Goal: Information Seeking & Learning: Understand process/instructions

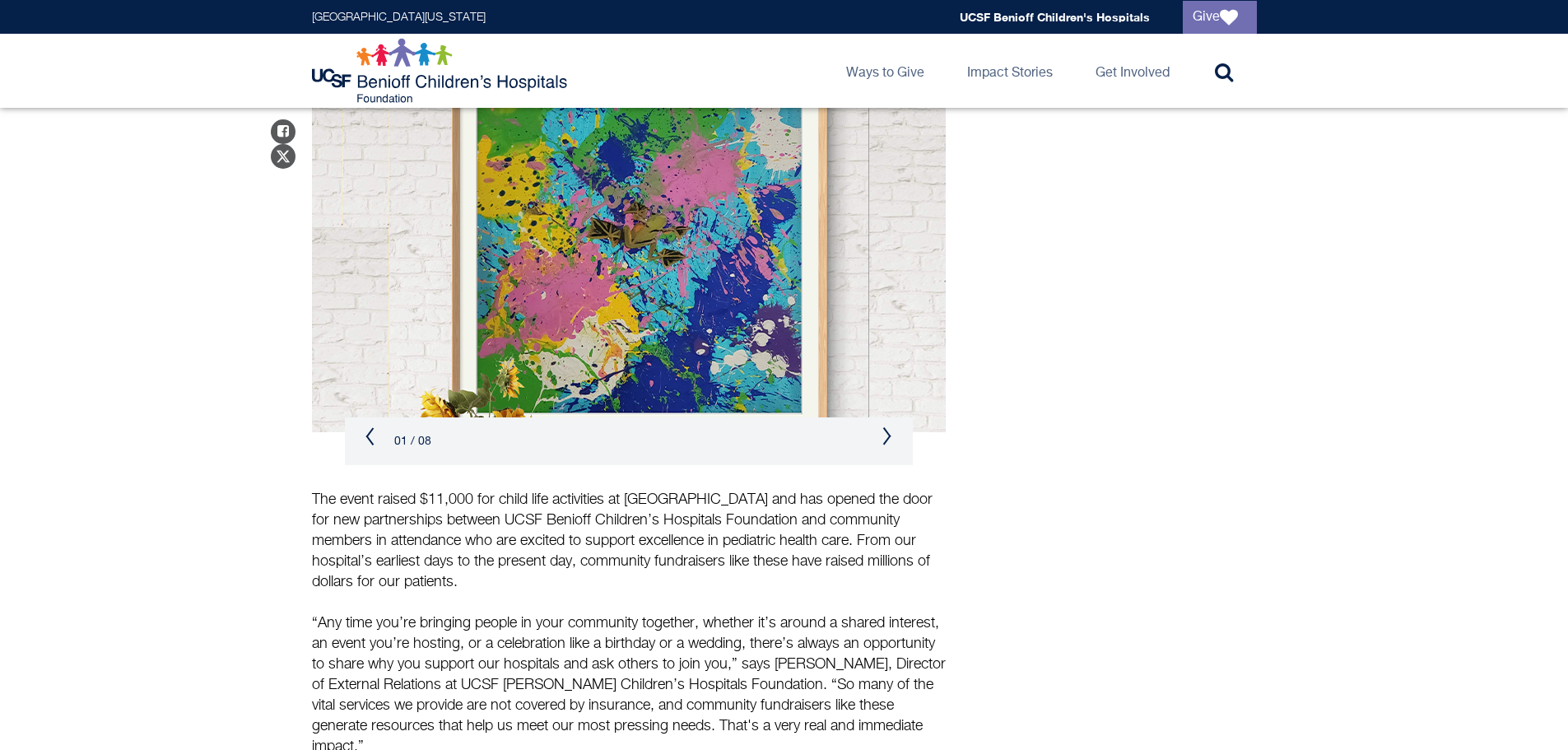
scroll to position [1051, 0]
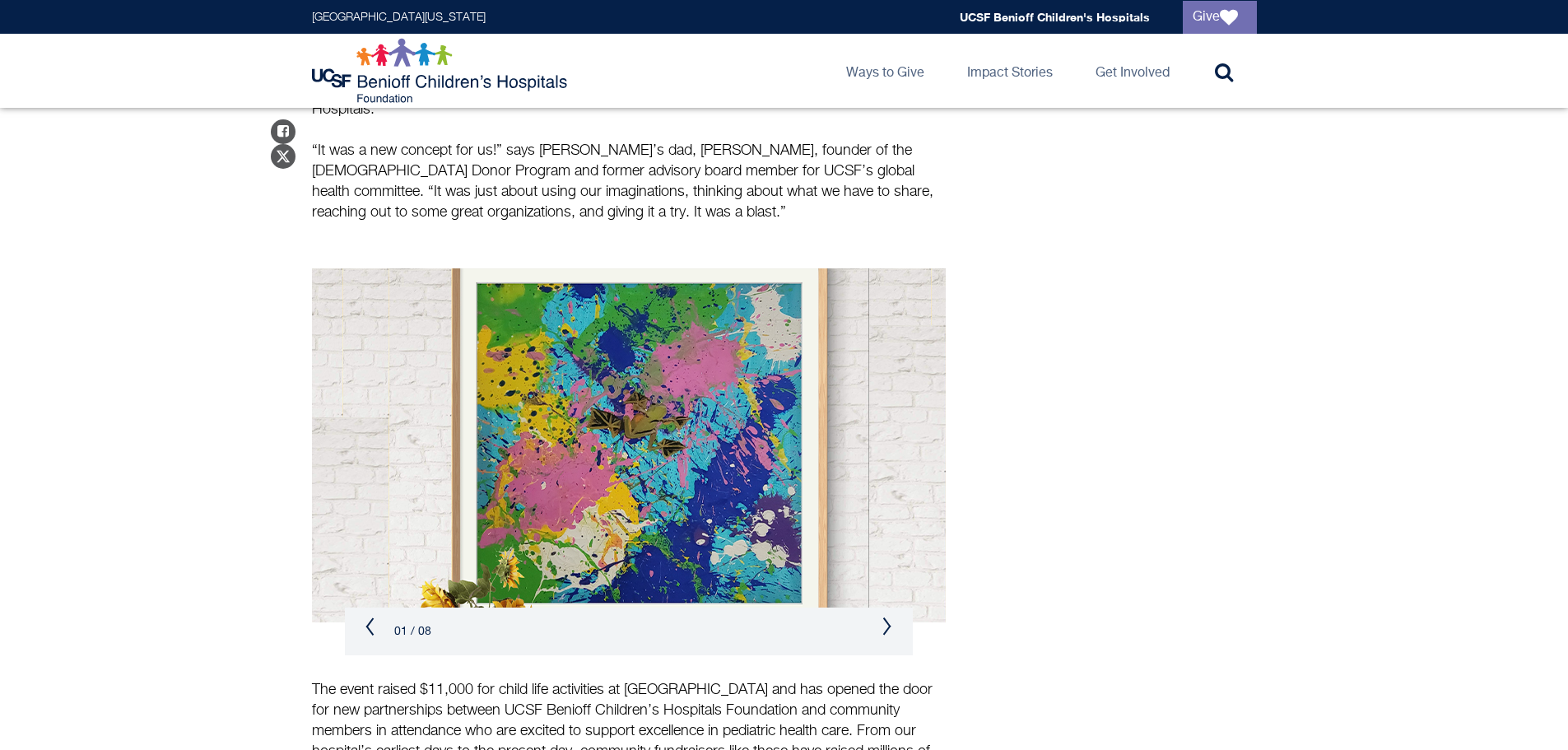
click at [895, 608] on div "01 / 08" at bounding box center [629, 632] width 568 height 48
click at [885, 617] on button "Next" at bounding box center [887, 626] width 10 height 20
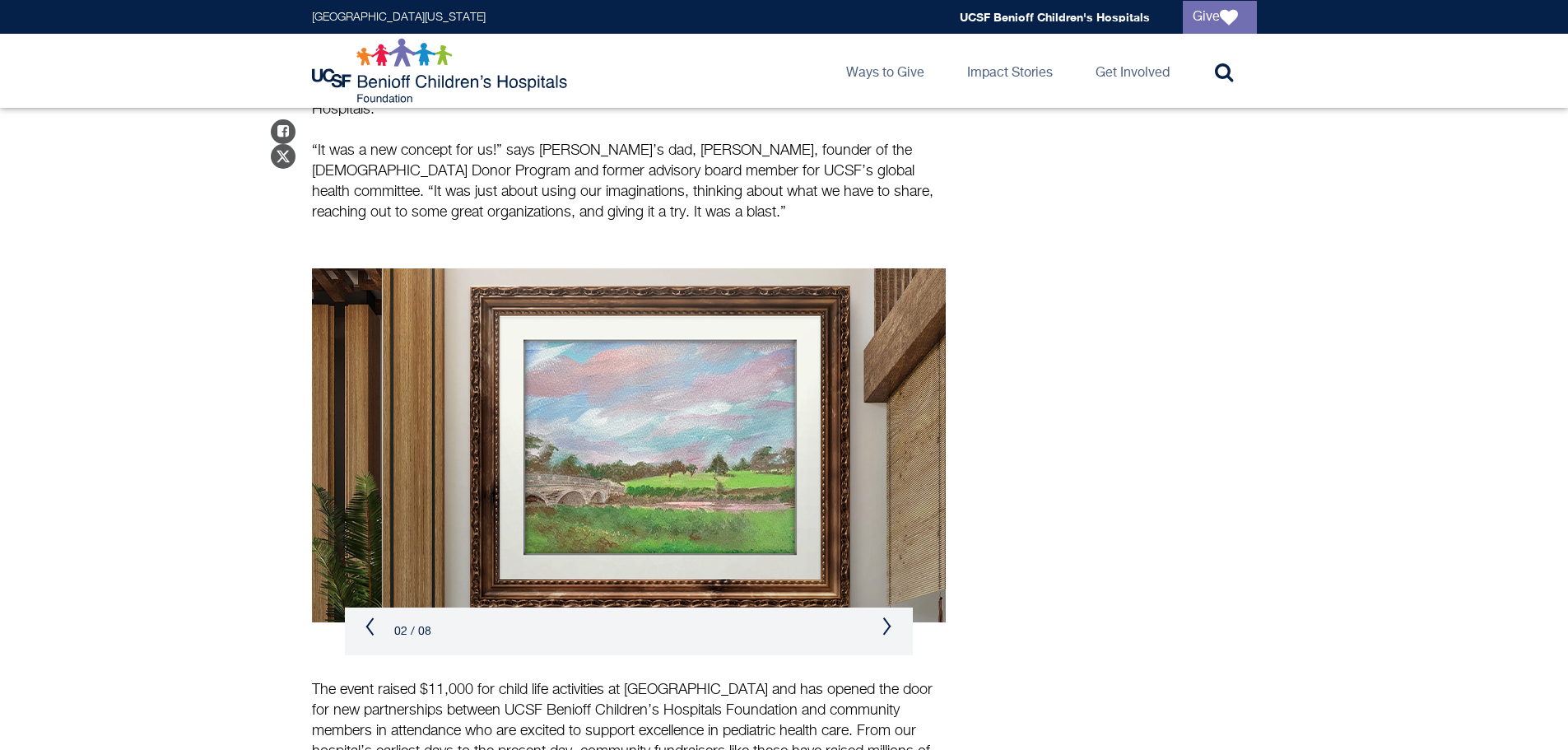
click at [885, 617] on button "Next" at bounding box center [887, 626] width 10 height 20
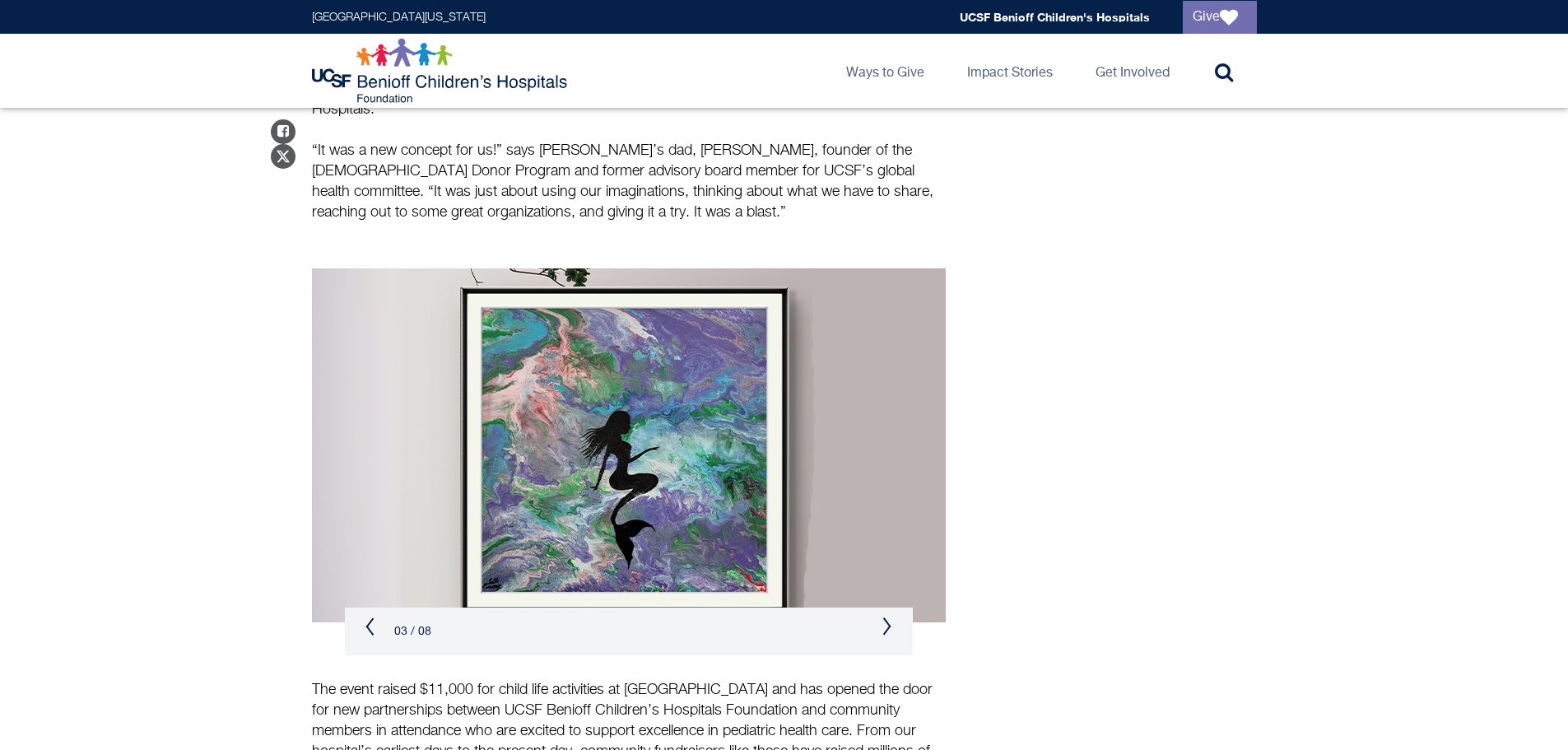
click at [885, 617] on button "Next" at bounding box center [887, 626] width 10 height 20
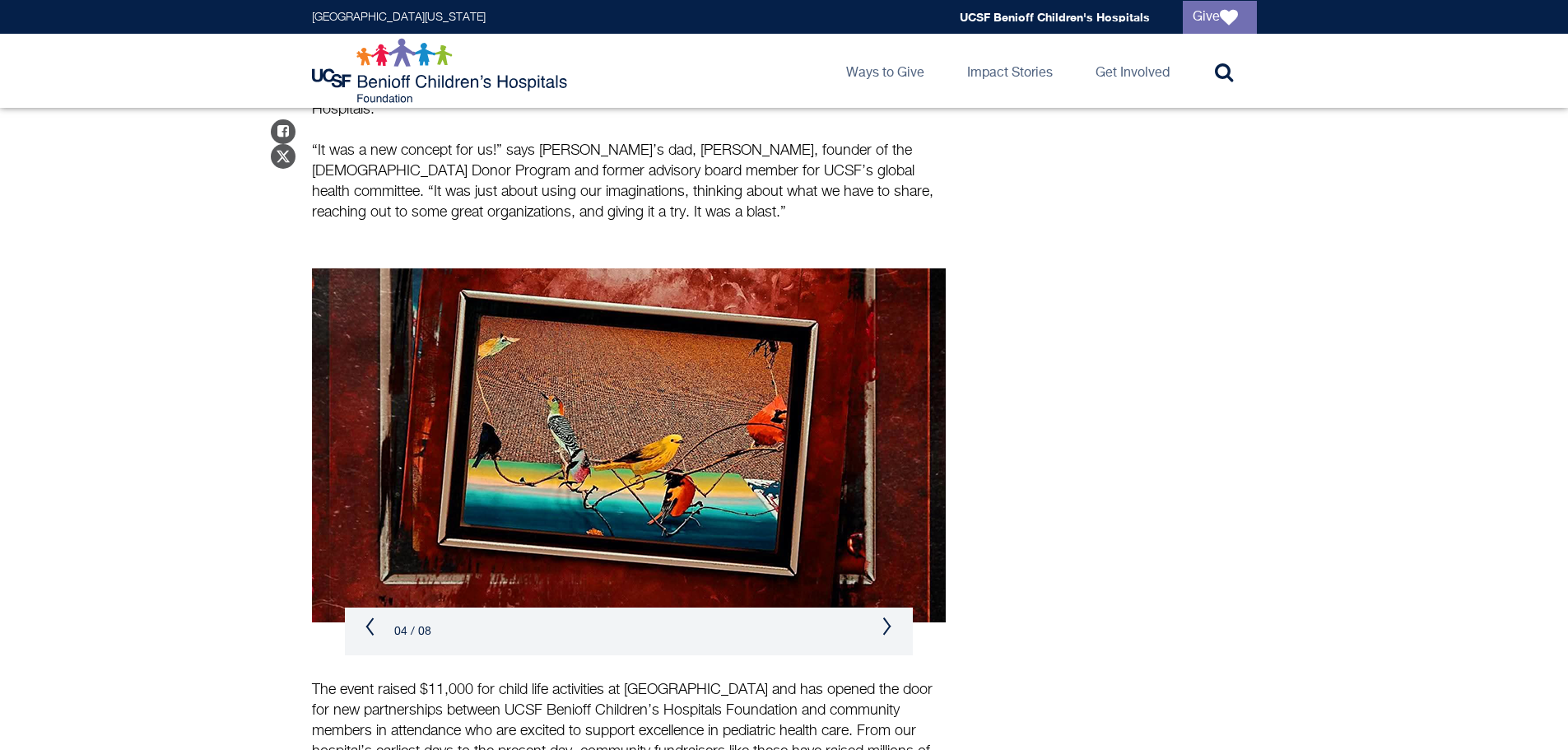
click at [883, 617] on button "Next" at bounding box center [887, 626] width 10 height 20
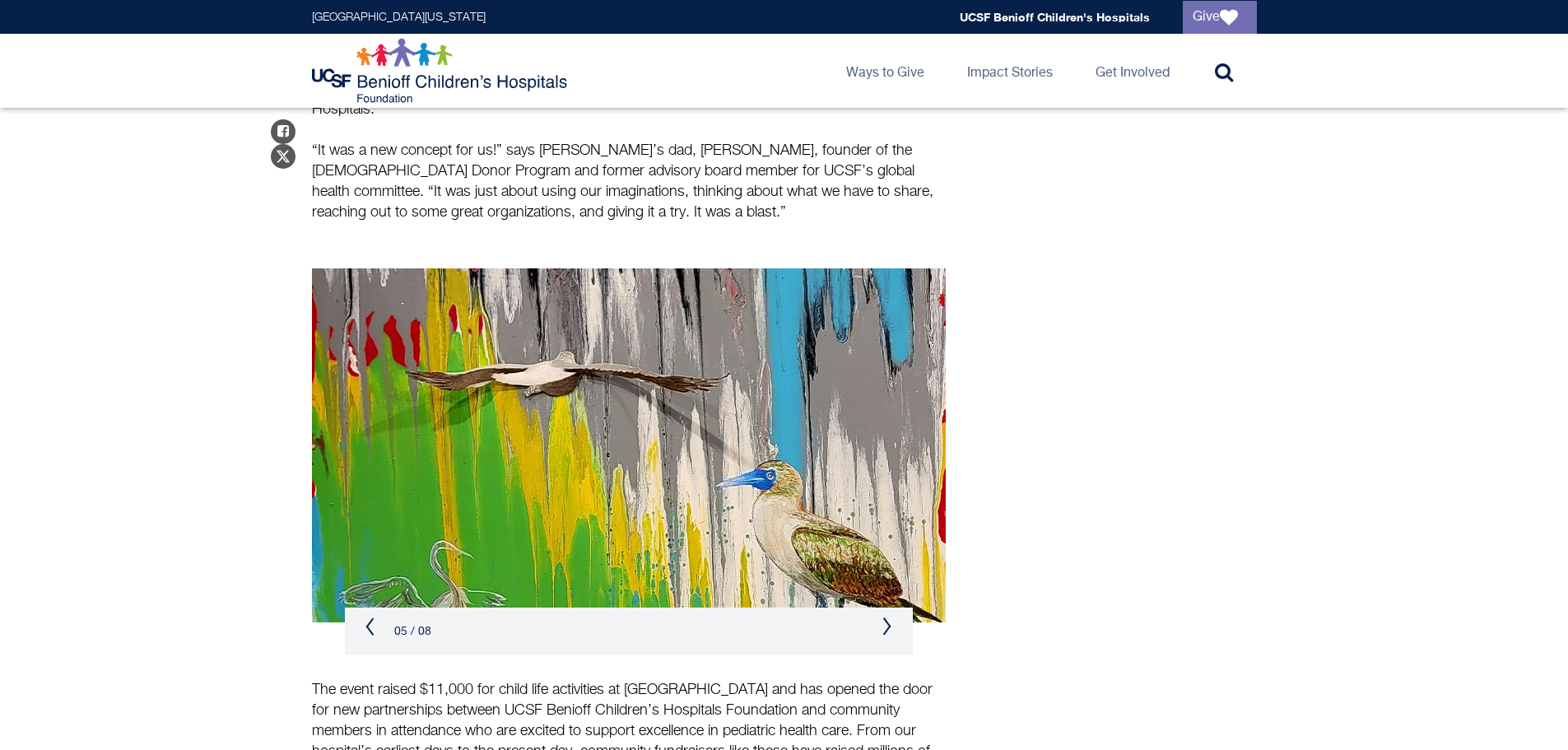
click at [883, 617] on button "Next" at bounding box center [887, 626] width 10 height 20
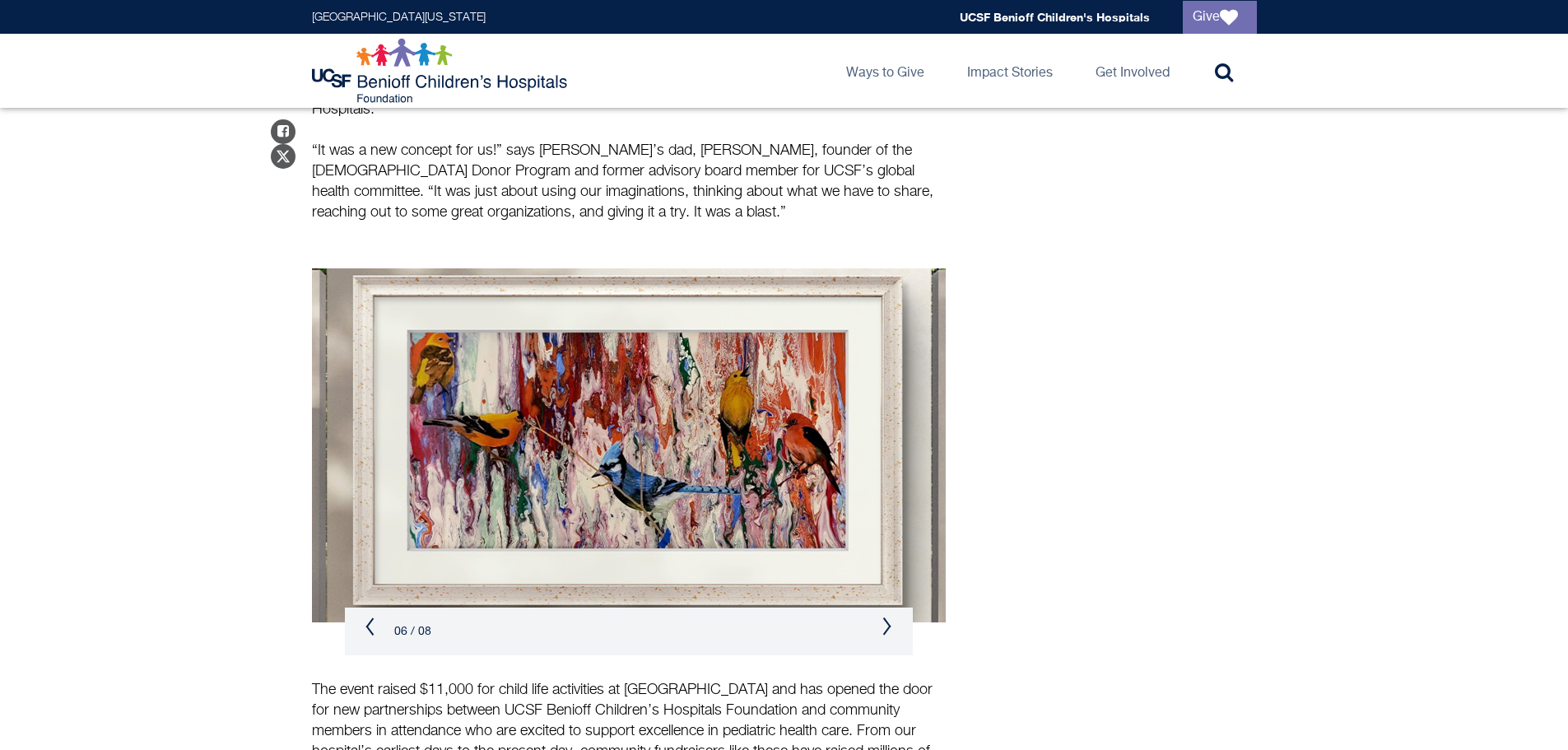
click at [883, 617] on button "Next" at bounding box center [887, 626] width 10 height 20
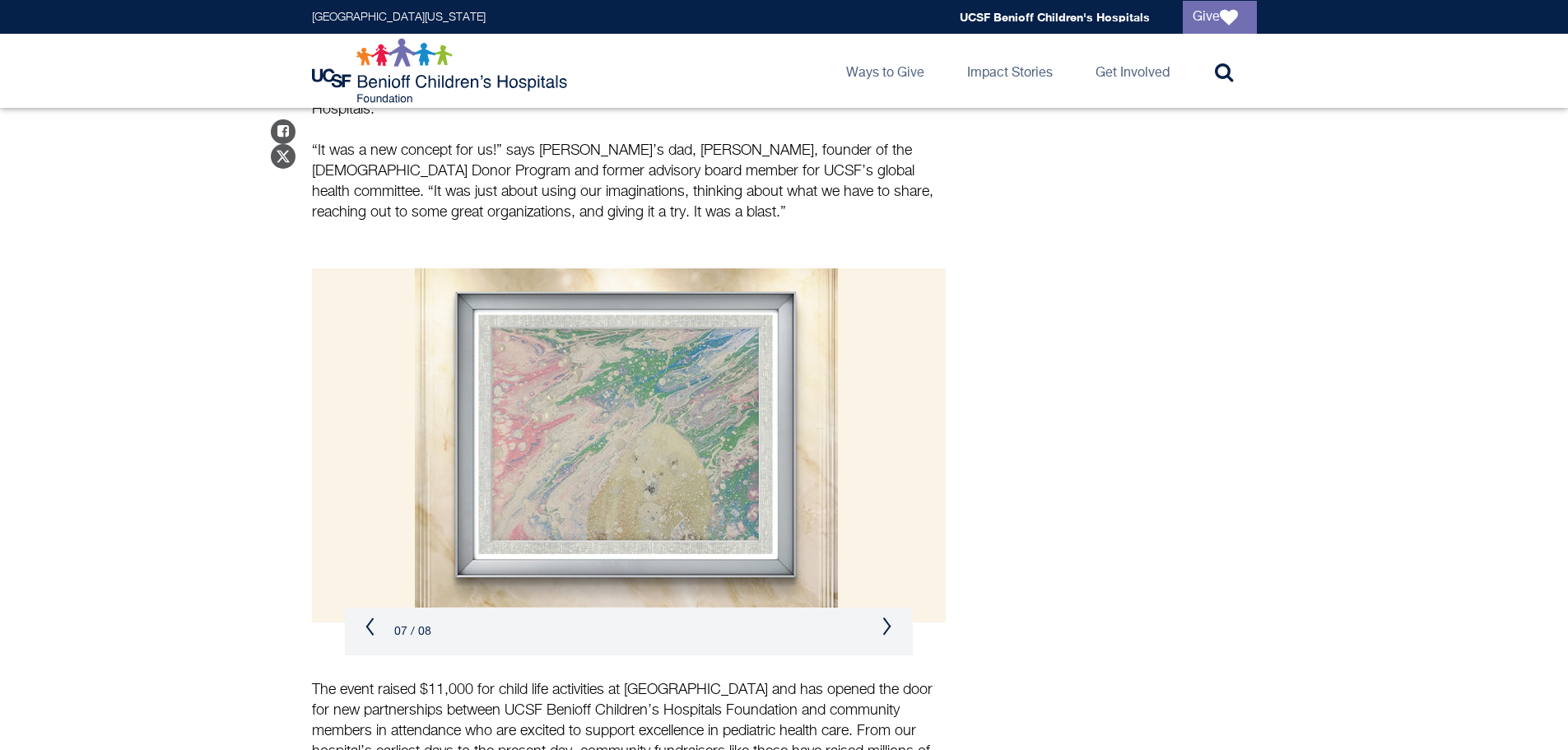
click at [883, 617] on button "Next" at bounding box center [887, 626] width 10 height 20
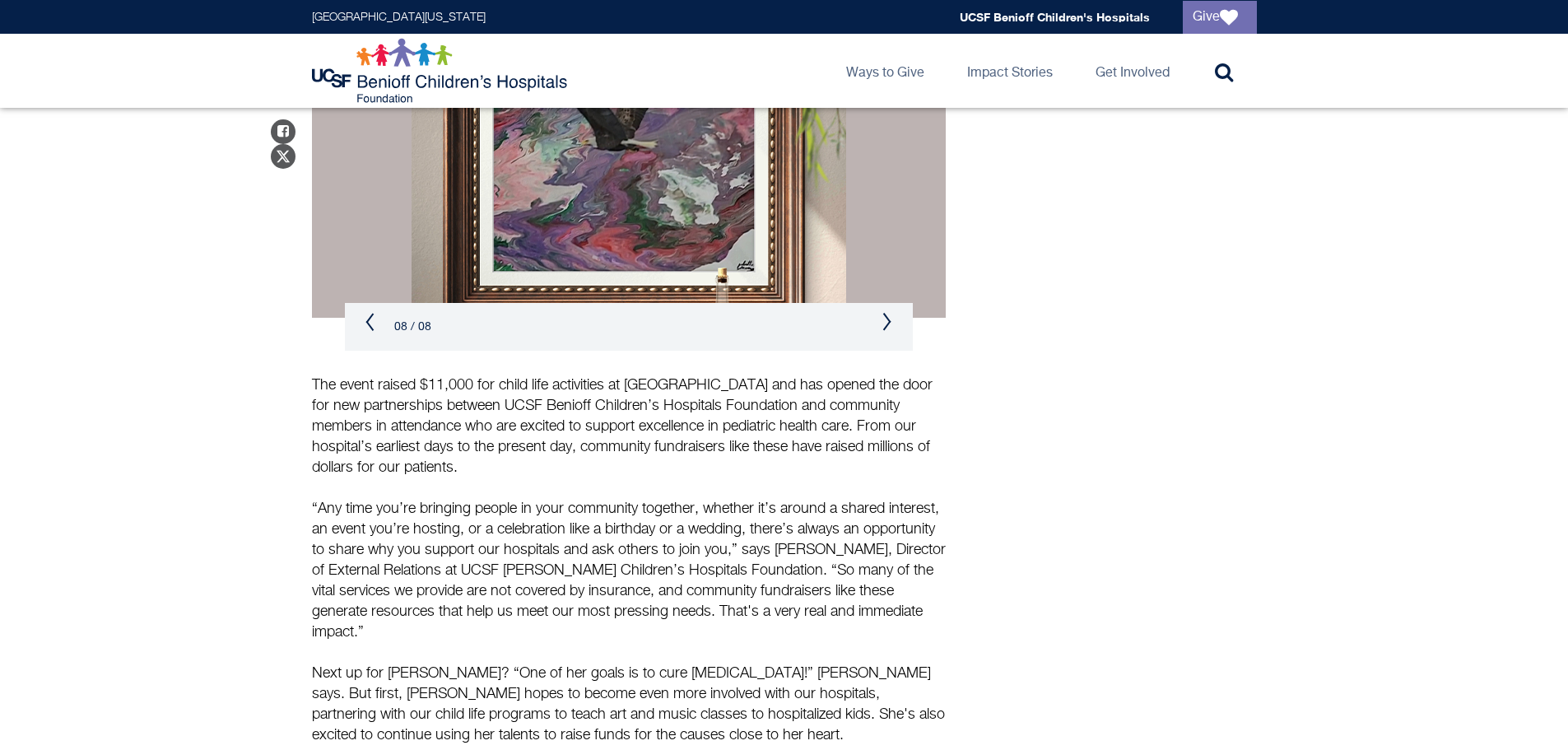
scroll to position [1380, 0]
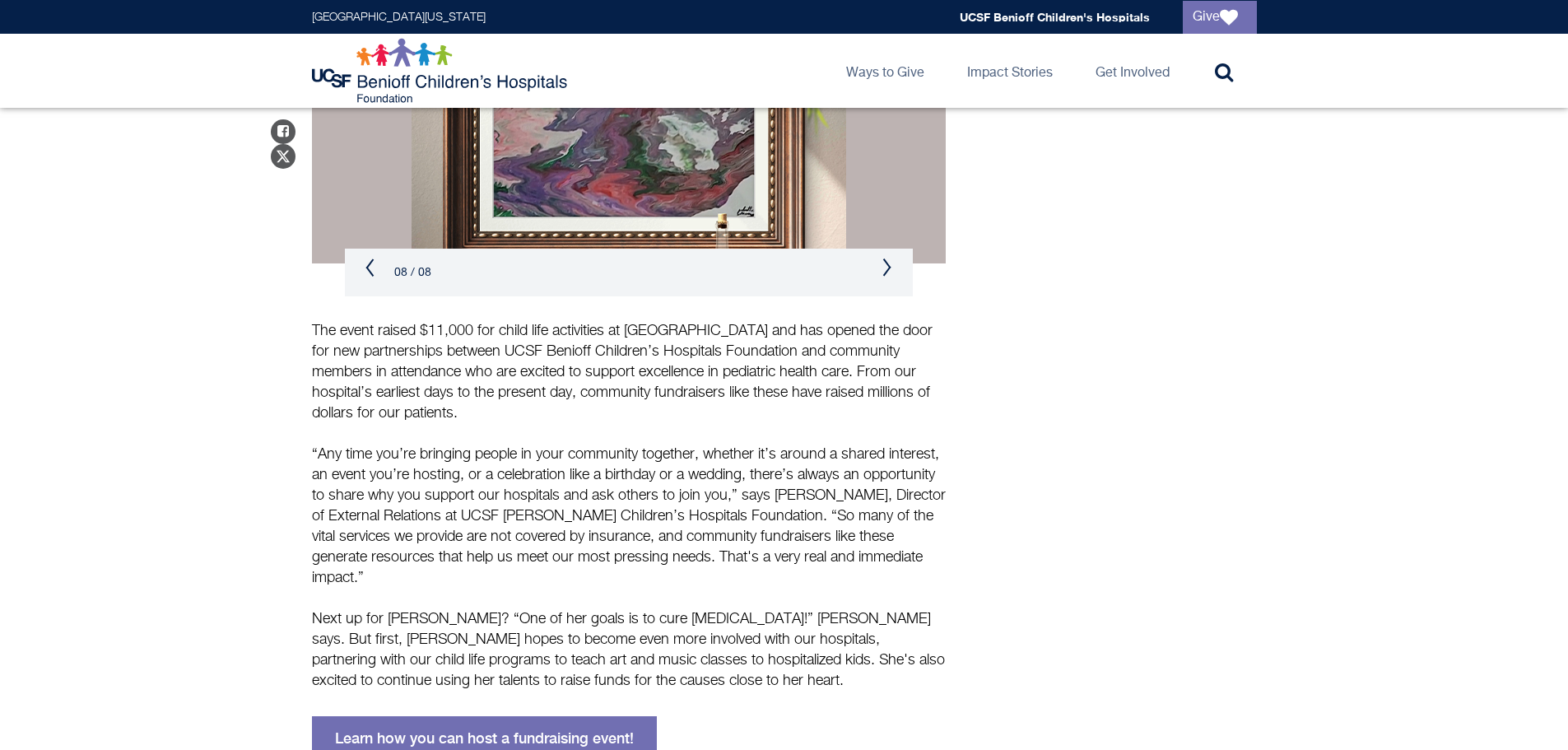
scroll to position [1434, 0]
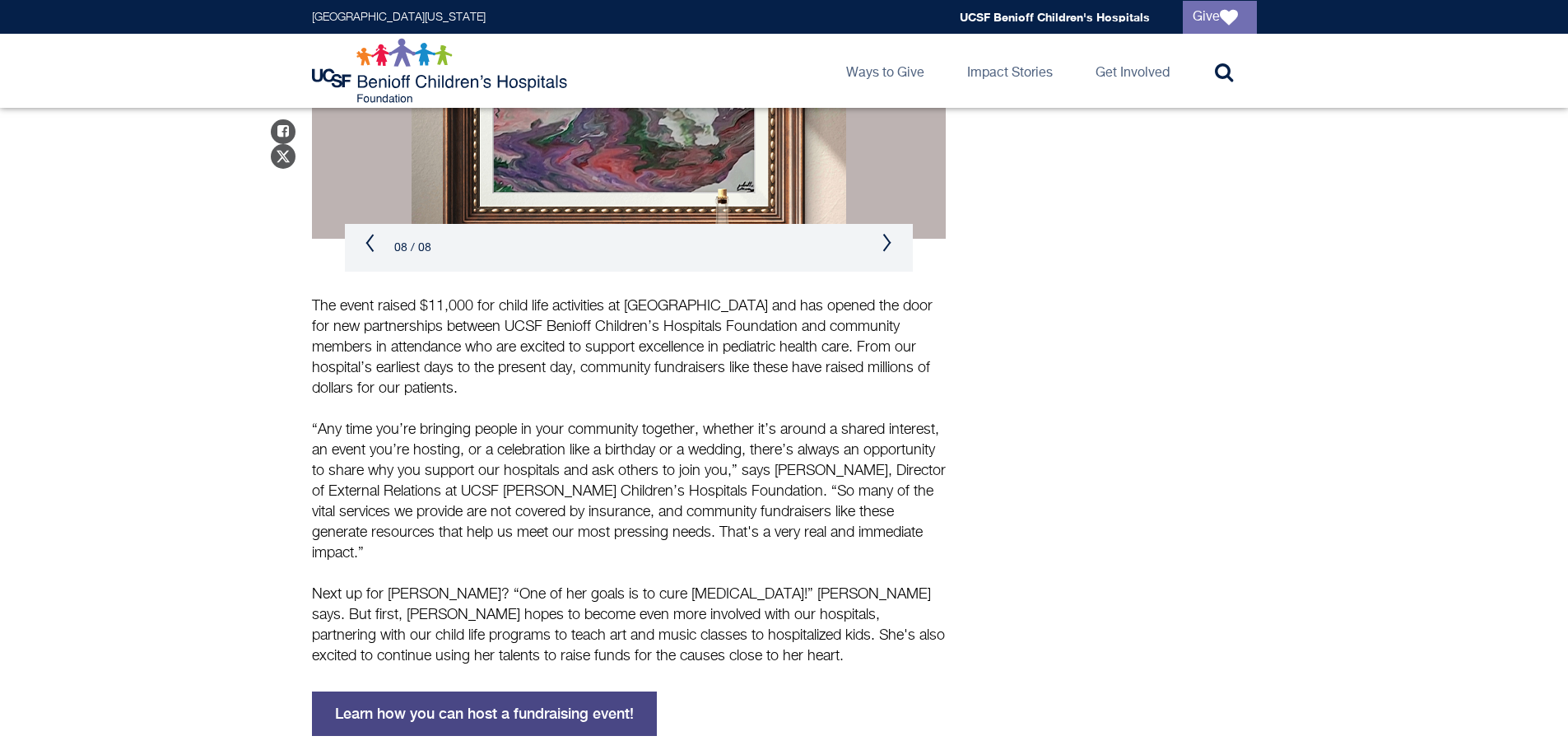
click at [402, 692] on link "Learn how you can host a fundraising event!" at bounding box center [485, 714] width 345 height 45
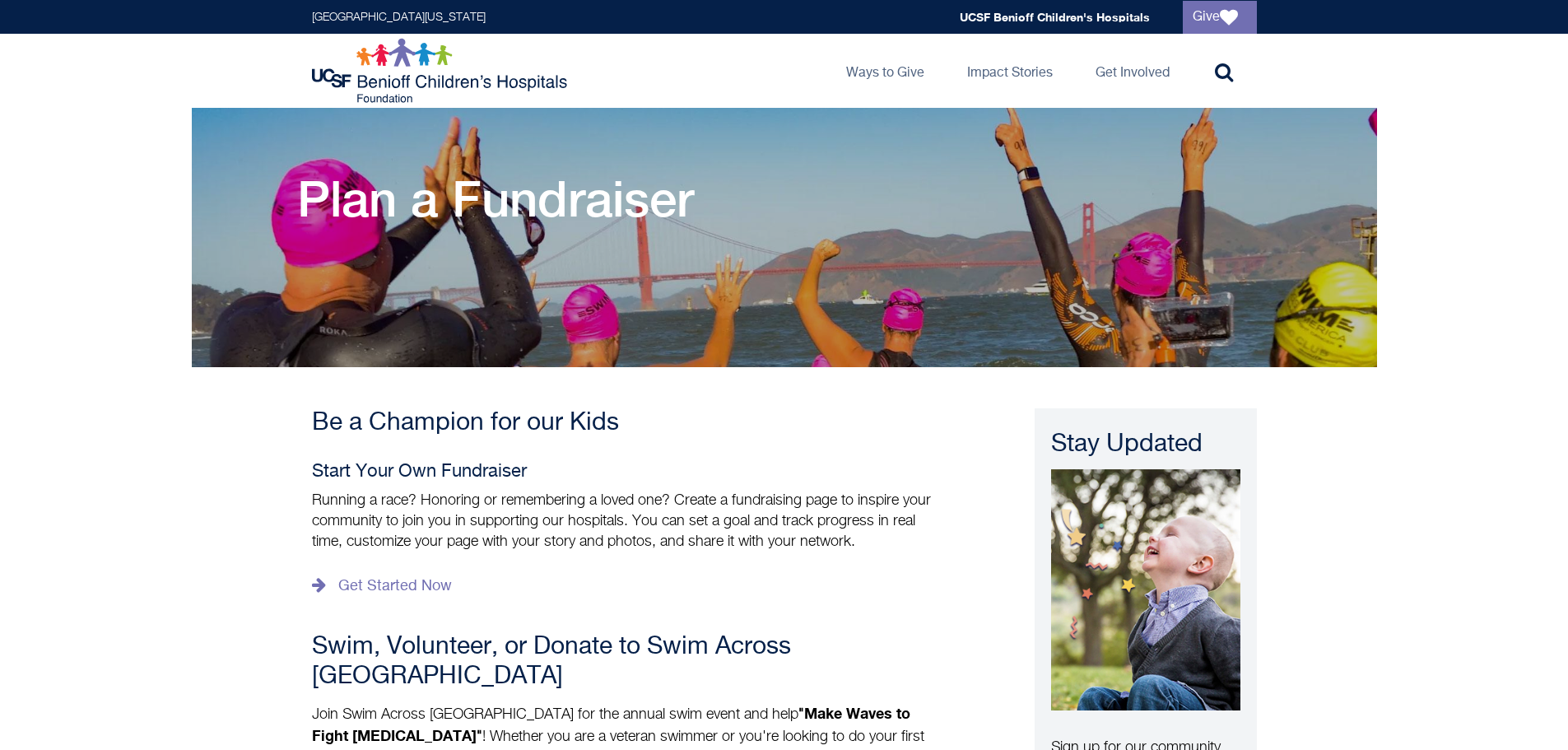
scroll to position [55, 0]
